Goal: Task Accomplishment & Management: Complete application form

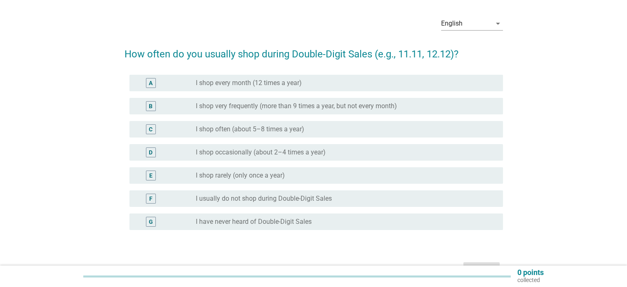
scroll to position [41, 0]
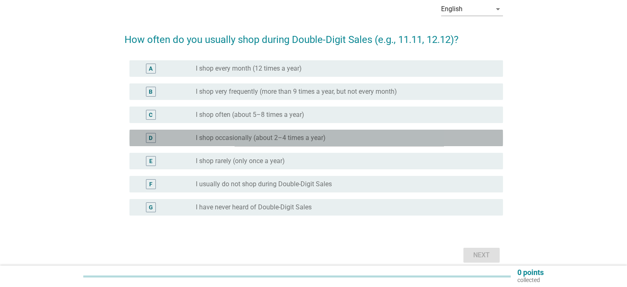
click at [226, 140] on label "I shop occasionally (about 2–4 times a year)" at bounding box center [261, 138] width 130 height 8
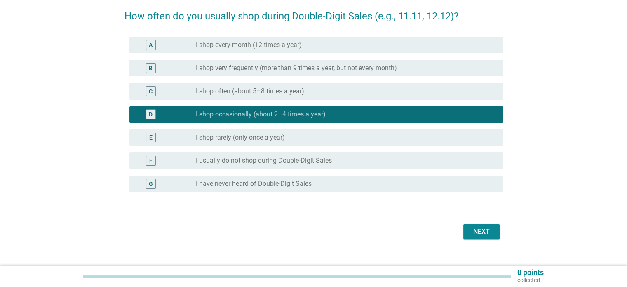
scroll to position [78, 0]
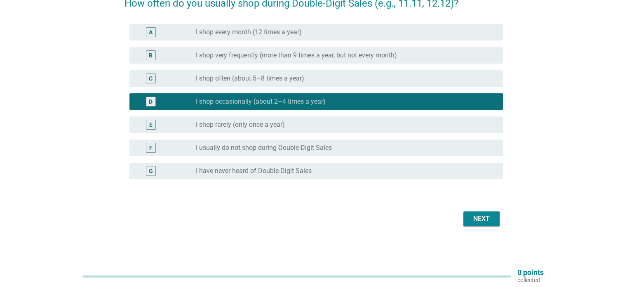
click at [487, 217] on div "Next" at bounding box center [481, 219] width 23 height 10
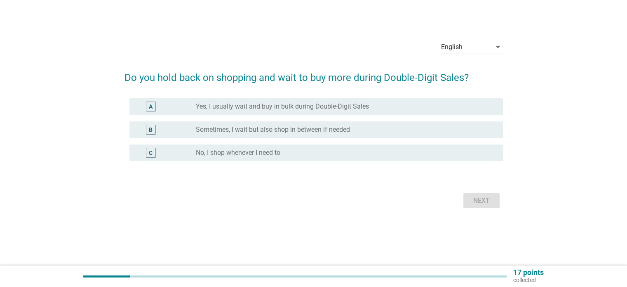
scroll to position [0, 0]
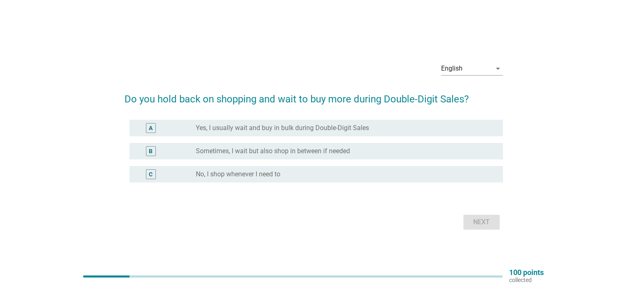
click at [266, 150] on label "Sometimes, I wait but also shop in between if needed" at bounding box center [273, 151] width 154 height 8
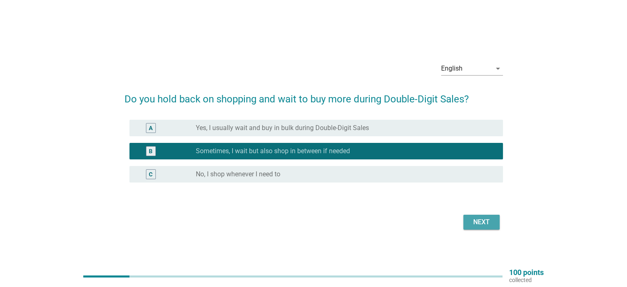
click at [472, 219] on div "Next" at bounding box center [481, 222] width 23 height 10
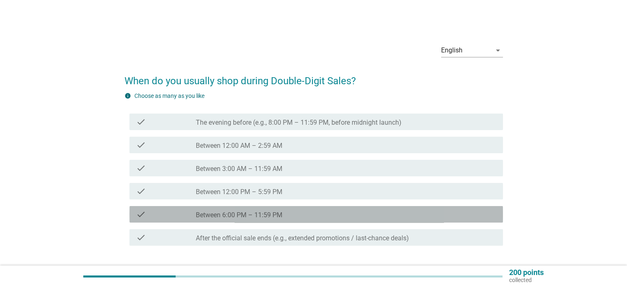
click at [262, 217] on label "Between 6:00 PM – 11:59 PM" at bounding box center [239, 215] width 87 height 8
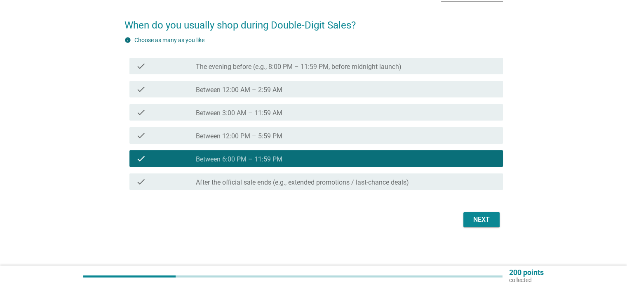
scroll to position [56, 0]
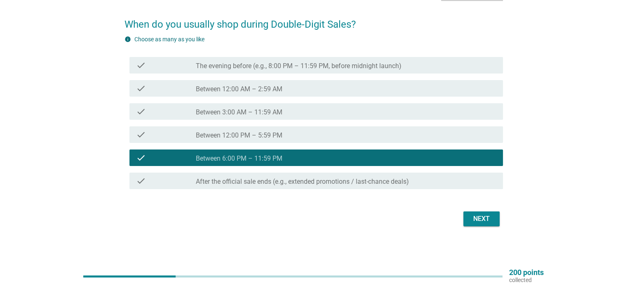
click at [481, 223] on div "Next" at bounding box center [481, 219] width 23 height 10
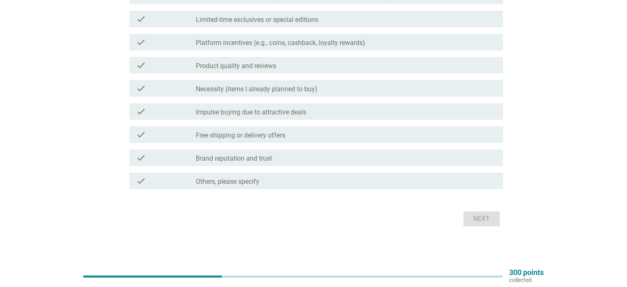
scroll to position [48, 0]
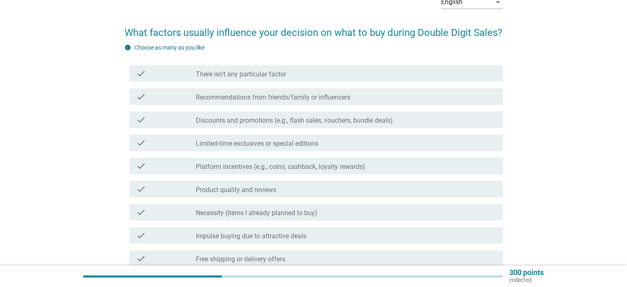
click at [279, 143] on label "Limited-time exclusives or special editions" at bounding box center [257, 143] width 122 height 8
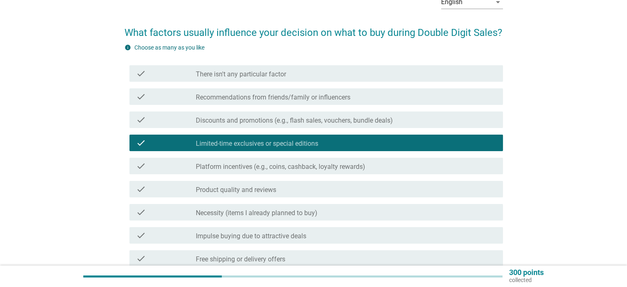
click at [348, 120] on label "Discounts and promotions (e.g., flash sales, vouchers, bundle deals)" at bounding box center [294, 120] width 197 height 8
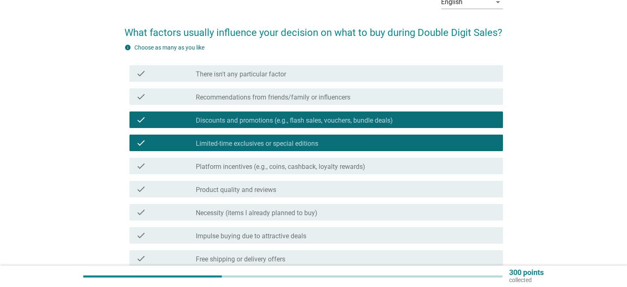
click at [403, 149] on div "check check_box Limited-time exclusives or special editions" at bounding box center [316, 142] width 374 height 16
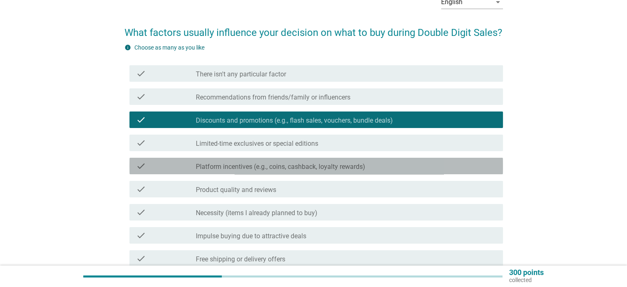
click at [394, 165] on div "check_box_outline_blank Platform incentives (e.g., coins, cashback, loyalty rew…" at bounding box center [346, 166] width 300 height 10
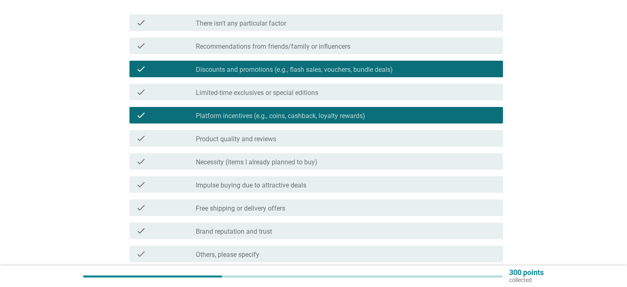
scroll to position [172, 0]
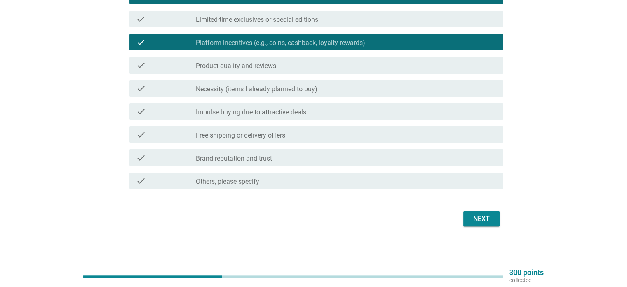
click at [473, 224] on button "Next" at bounding box center [482, 218] width 36 height 15
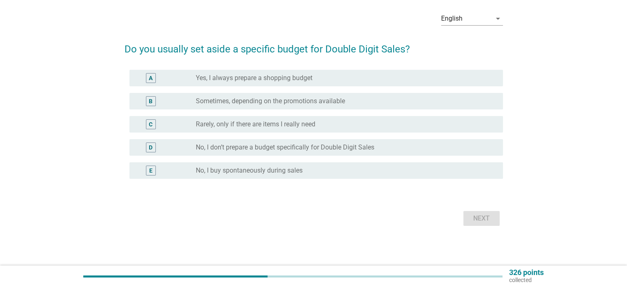
scroll to position [0, 0]
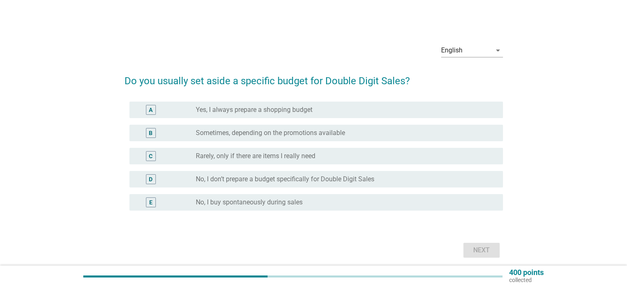
click at [224, 175] on label "No, I don’t prepare a budget specifically for Double Digit Sales" at bounding box center [285, 179] width 179 height 8
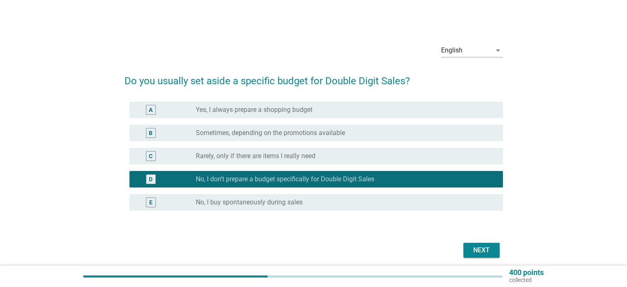
click at [485, 251] on div "Next" at bounding box center [481, 250] width 23 height 10
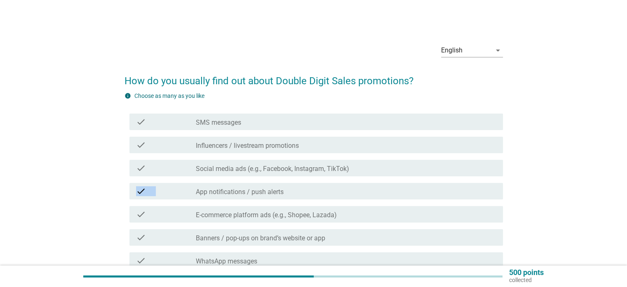
drag, startPoint x: 217, startPoint y: 161, endPoint x: 224, endPoint y: 198, distance: 37.0
click at [224, 198] on div "check check_box_outline_blank SMS messages check check_box_outline_blank Influe…" at bounding box center [314, 214] width 379 height 208
click at [217, 194] on label "App notifications / push alerts" at bounding box center [240, 192] width 88 height 8
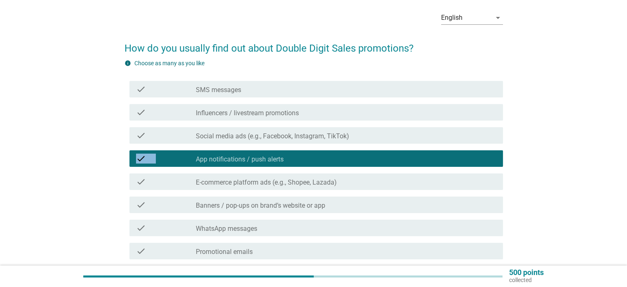
scroll to position [33, 0]
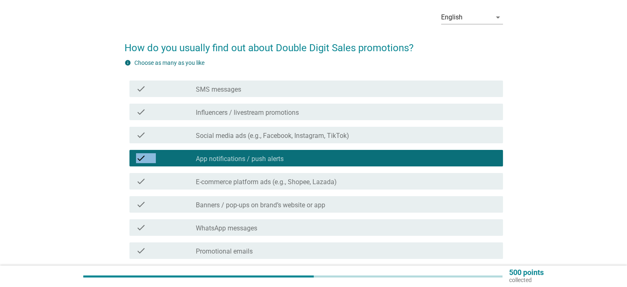
click at [373, 144] on div "check check_box_outline_blank Social media ads (e.g., Facebook, Instagram, TikT…" at bounding box center [314, 134] width 379 height 23
click at [365, 136] on div "check_box_outline_blank Social media ads (e.g., Facebook, Instagram, TikTok)" at bounding box center [346, 135] width 300 height 10
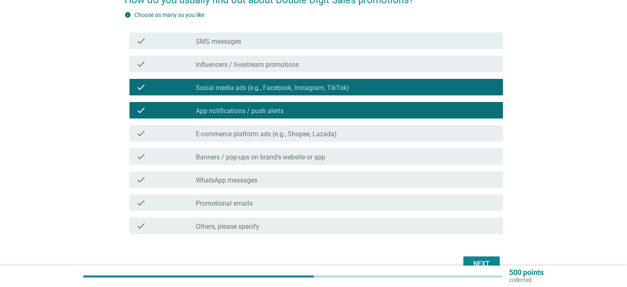
scroll to position [89, 0]
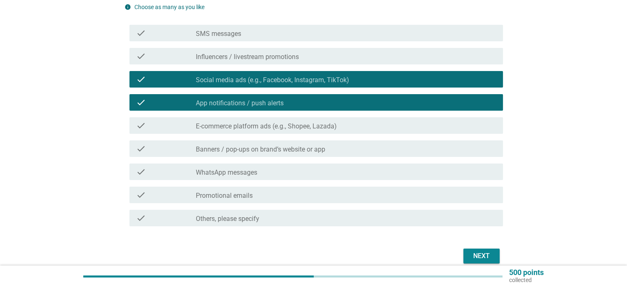
click at [292, 119] on div "check check_box_outline_blank E-commerce platform ads (e.g., Shopee, Lazada)" at bounding box center [316, 125] width 374 height 16
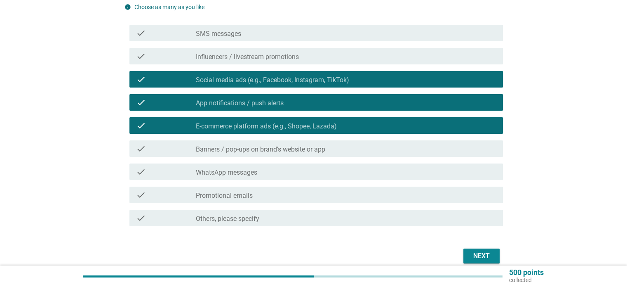
click at [482, 257] on div "Next" at bounding box center [481, 256] width 23 height 10
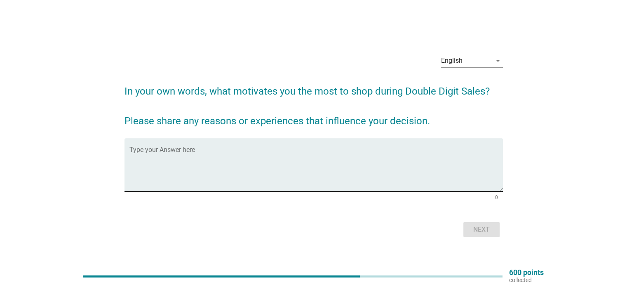
click at [232, 169] on textarea "Type your Answer here" at bounding box center [316, 169] width 374 height 43
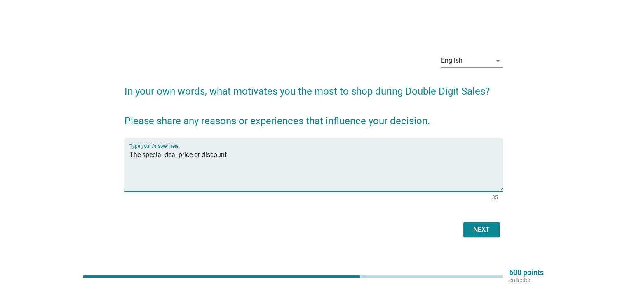
type textarea "The special deal price or discount"
click at [468, 214] on form "In your own words, what motivates you the most to shop during Double Digit Sale…" at bounding box center [314, 157] width 379 height 164
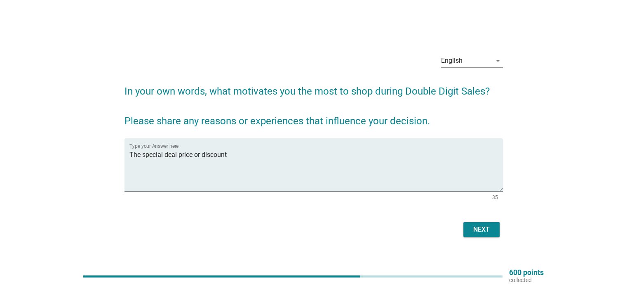
click at [485, 228] on div "Next" at bounding box center [481, 229] width 23 height 10
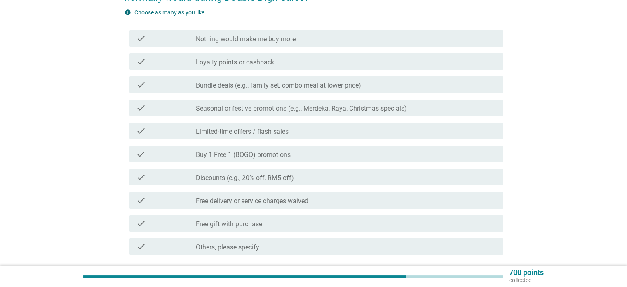
scroll to position [106, 0]
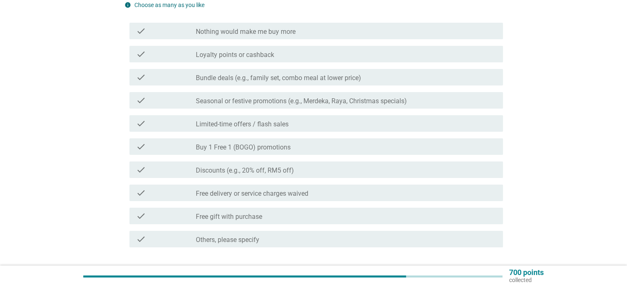
click at [253, 171] on label "Discounts (e.g., 20% off, RM5 off)" at bounding box center [245, 170] width 98 height 8
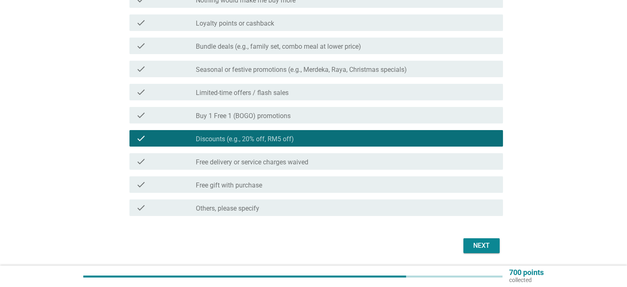
scroll to position [139, 0]
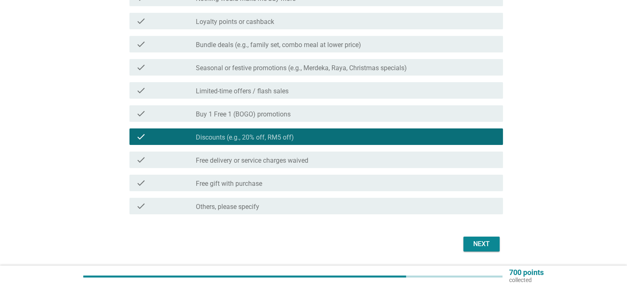
click at [342, 157] on div "check_box_outline_blank Free delivery or service charges waived" at bounding box center [346, 160] width 300 height 10
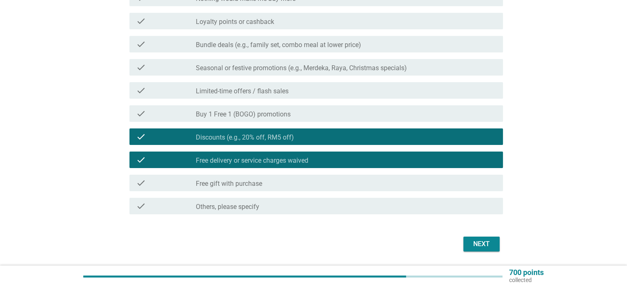
click at [480, 241] on div "Next" at bounding box center [481, 244] width 23 height 10
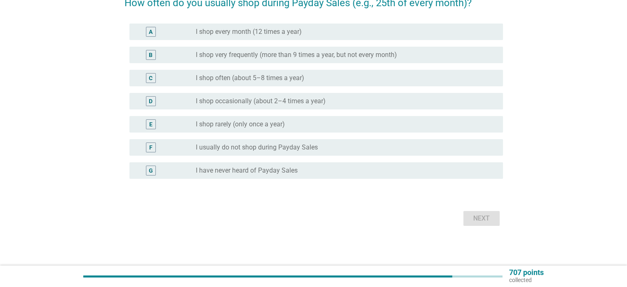
scroll to position [0, 0]
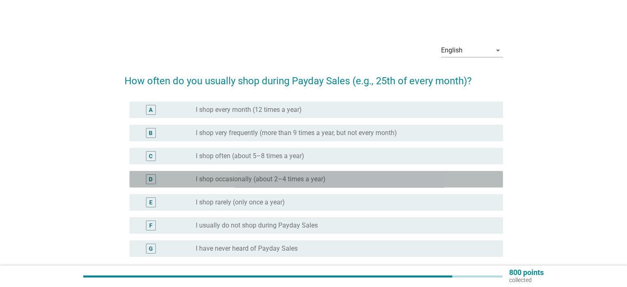
click at [241, 179] on label "I shop occasionally (about 2–4 times a year)" at bounding box center [261, 179] width 130 height 8
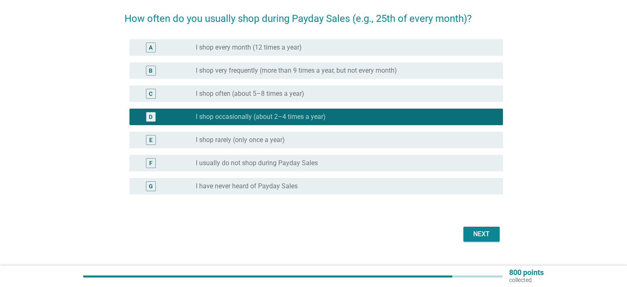
scroll to position [65, 0]
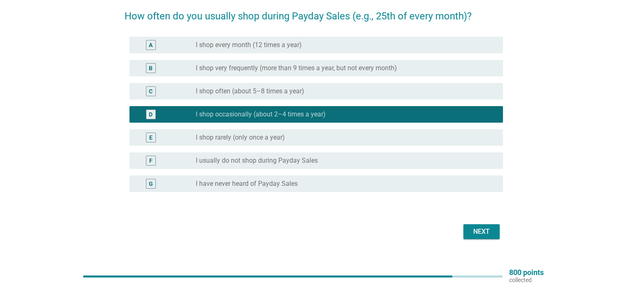
click at [493, 238] on button "Next" at bounding box center [482, 231] width 36 height 15
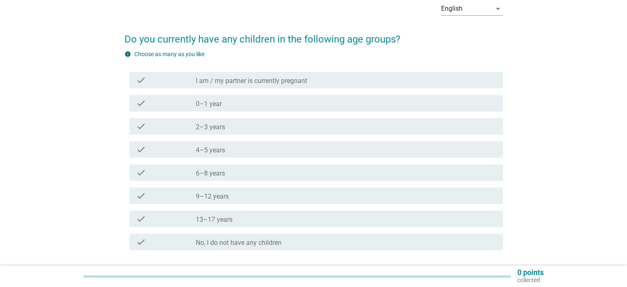
scroll to position [55, 0]
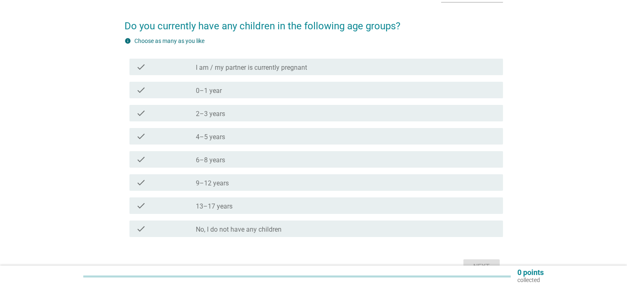
click at [228, 137] on div "check_box_outline_blank 4–5 years" at bounding box center [346, 136] width 300 height 10
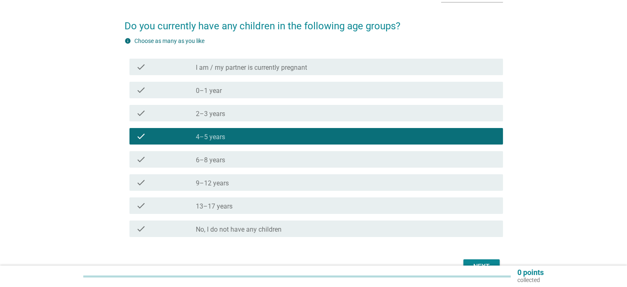
click at [229, 156] on div "check_box_outline_blank 6–8 years" at bounding box center [346, 159] width 300 height 10
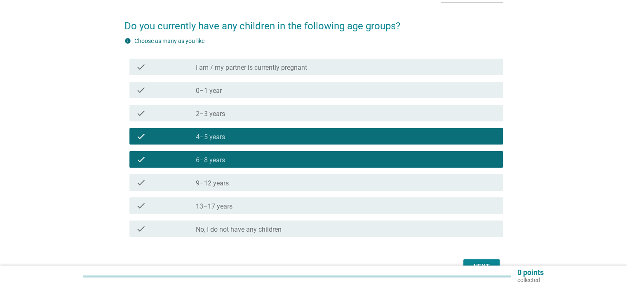
click at [228, 134] on div "check_box_outline_blank 4–5 years" at bounding box center [346, 136] width 300 height 10
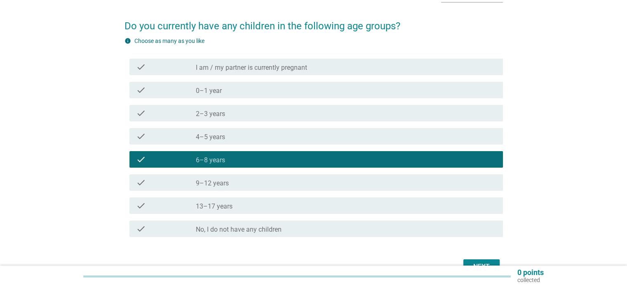
click at [221, 186] on label "9–12 years" at bounding box center [212, 183] width 33 height 8
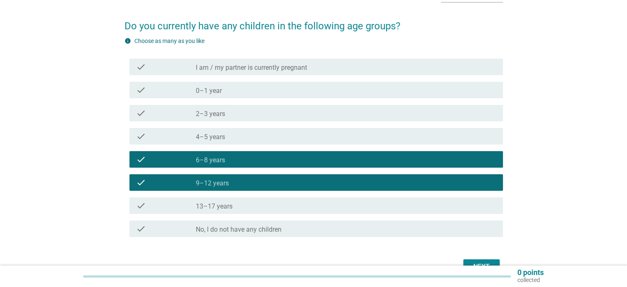
click at [485, 258] on div "Next" at bounding box center [314, 266] width 379 height 20
click at [486, 262] on div "Next" at bounding box center [481, 266] width 23 height 10
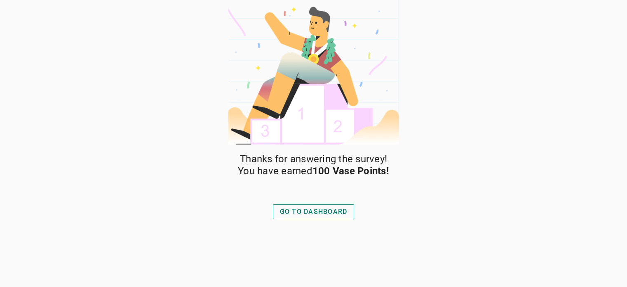
click at [314, 210] on div "GO TO DASHBOARD" at bounding box center [314, 212] width 68 height 10
